Goal: Task Accomplishment & Management: Complete application form

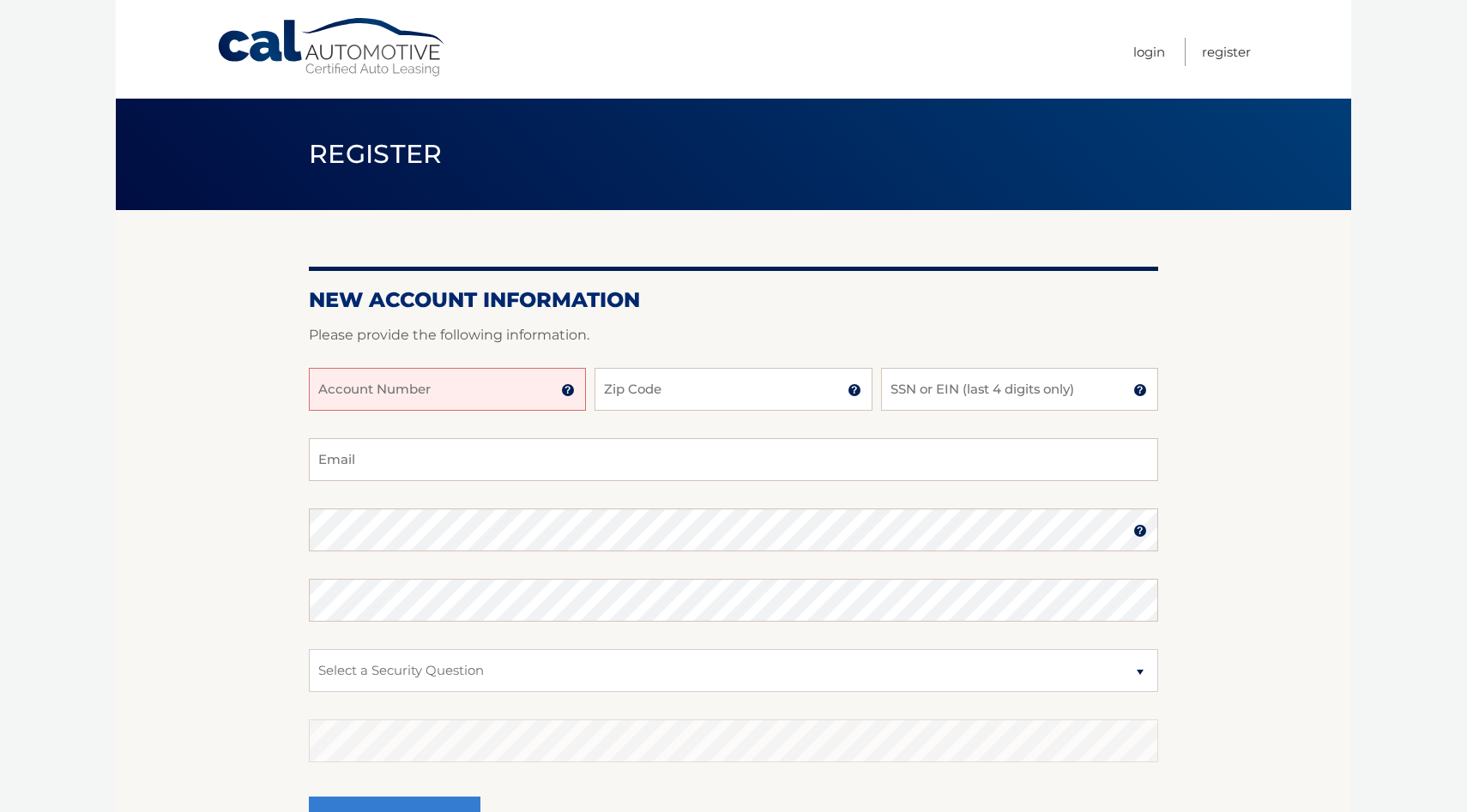
click at [408, 389] on input "Account Number" at bounding box center [447, 389] width 277 height 43
type input "44456010091"
click at [663, 397] on input "Zip Code" at bounding box center [733, 389] width 277 height 43
type input "33143"
click at [952, 412] on div "44456010091 Account Number 11 digit account number provided on your coupon book…" at bounding box center [733, 403] width 849 height 71
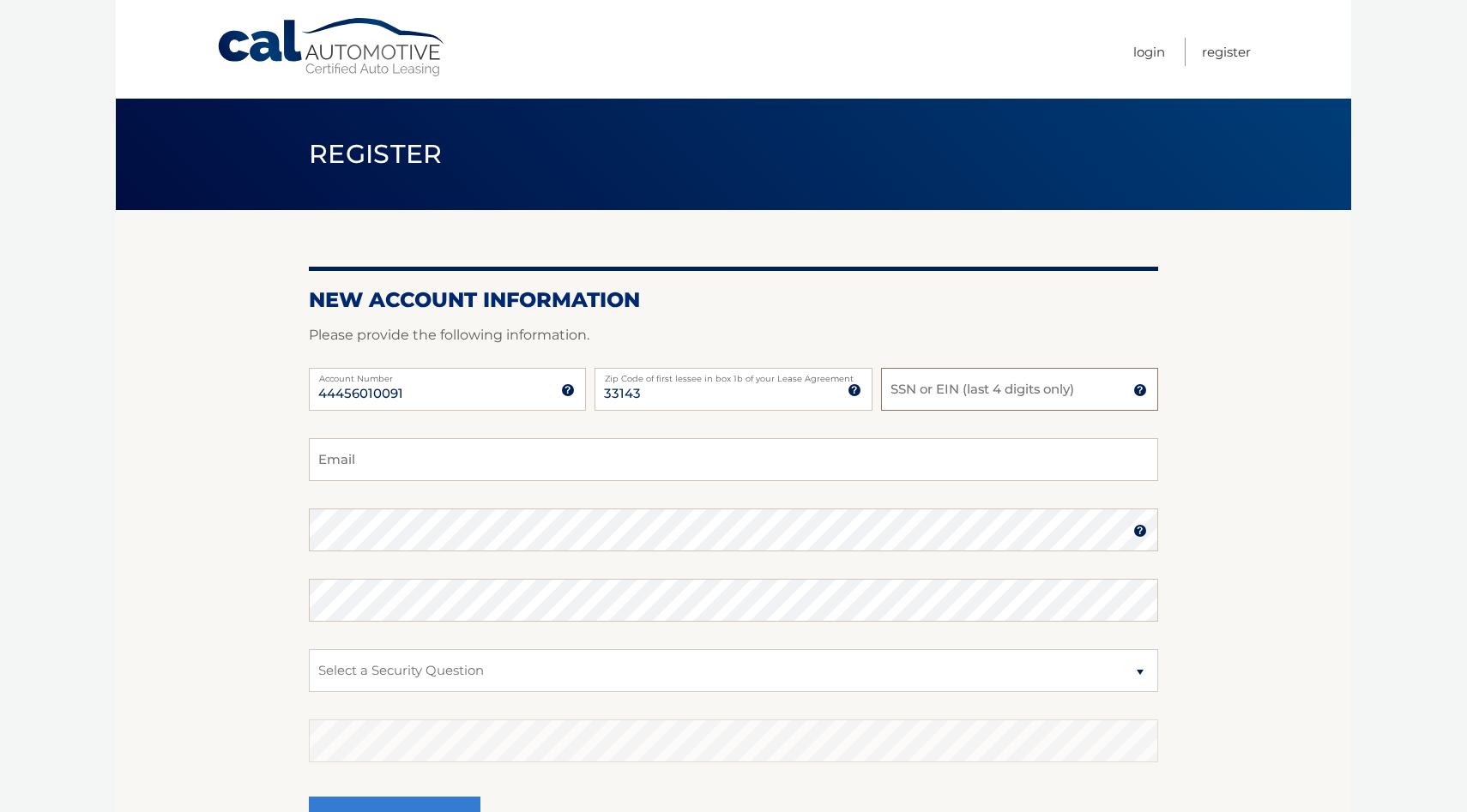
click at [952, 393] on input "SSN or EIN (last 4 digits only)" at bounding box center [1019, 389] width 277 height 43
type input "1043"
click at [582, 462] on input "Email" at bounding box center [733, 459] width 849 height 43
type input "[EMAIL_ADDRESS][DOMAIN_NAME]"
click at [950, 680] on select "Select a Security Question What was the name of your elementary school? What is…" at bounding box center [733, 670] width 849 height 43
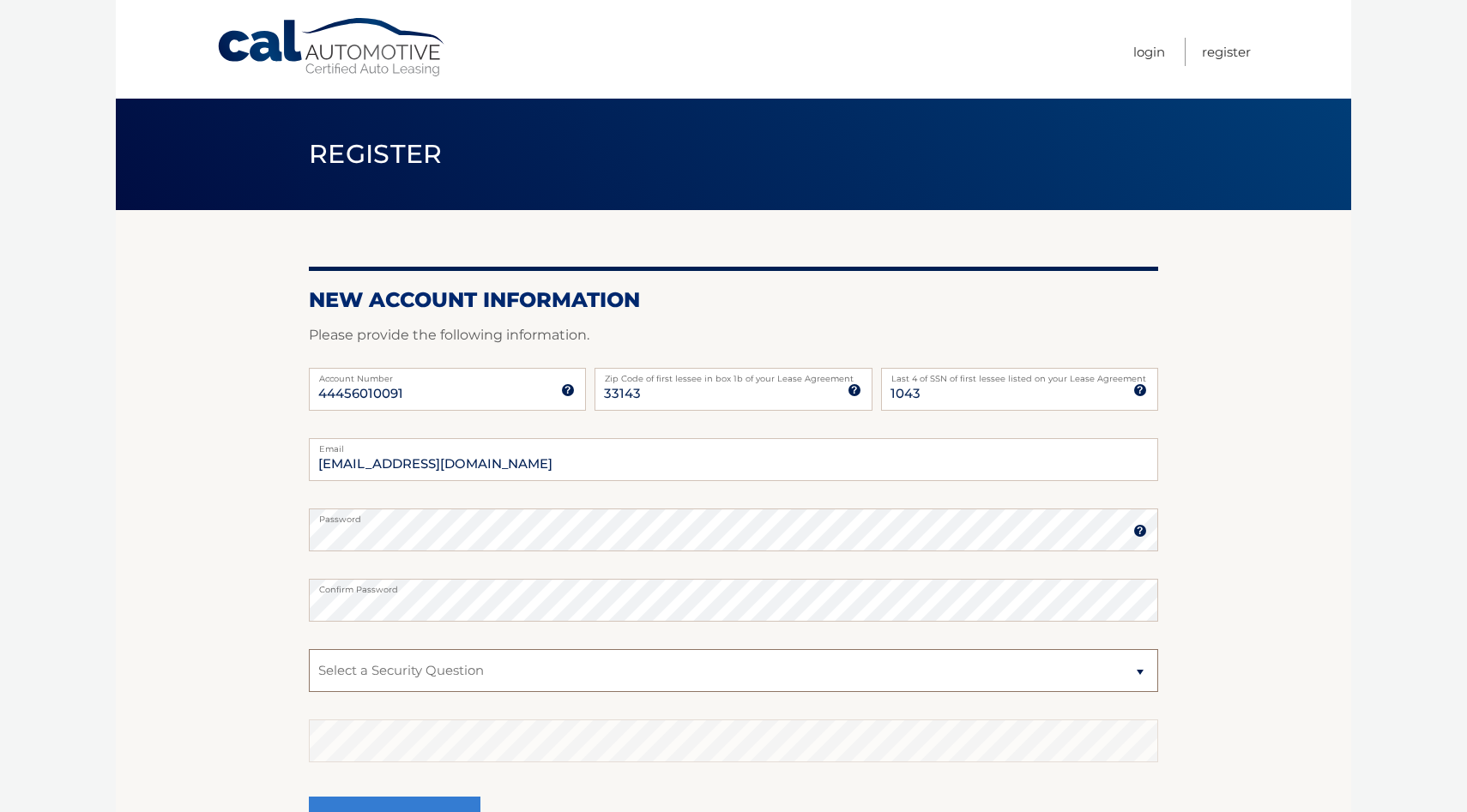
select select "2"
click at [309, 649] on select "Select a Security Question What was the name of your elementary school? What is…" at bounding box center [733, 670] width 849 height 43
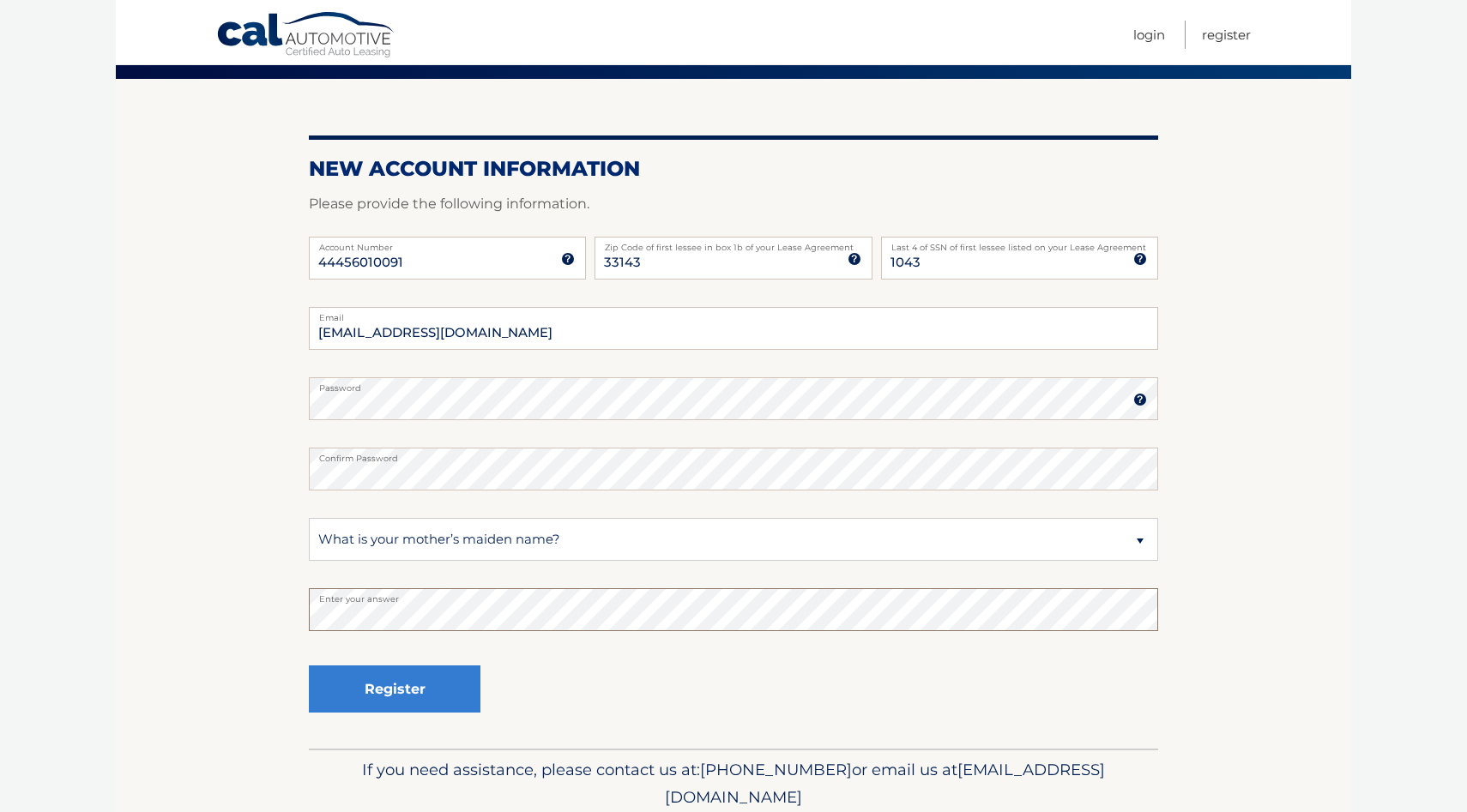
scroll to position [140, 0]
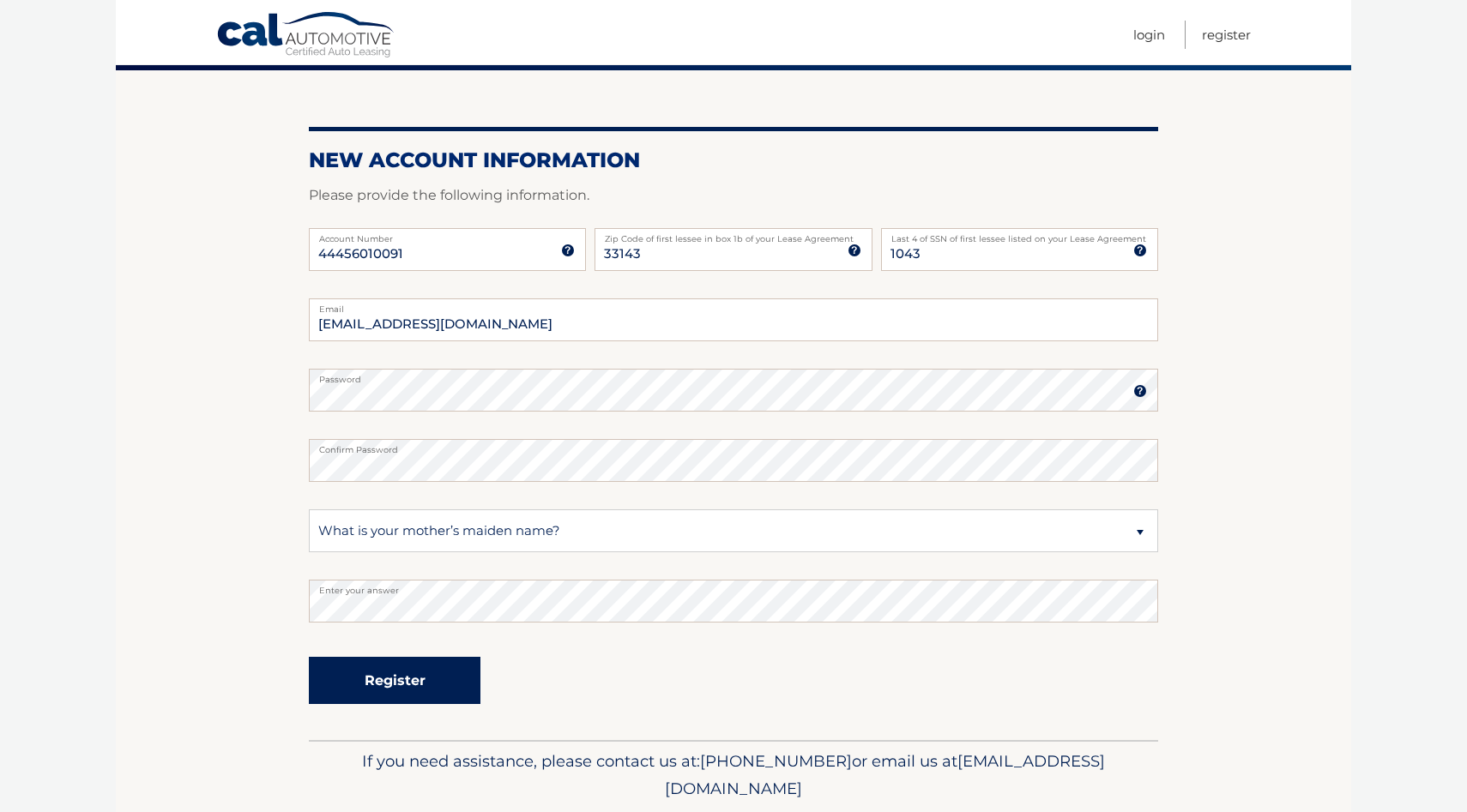
click at [397, 680] on button "Register" at bounding box center [395, 680] width 172 height 48
